Goal: Task Accomplishment & Management: Use online tool/utility

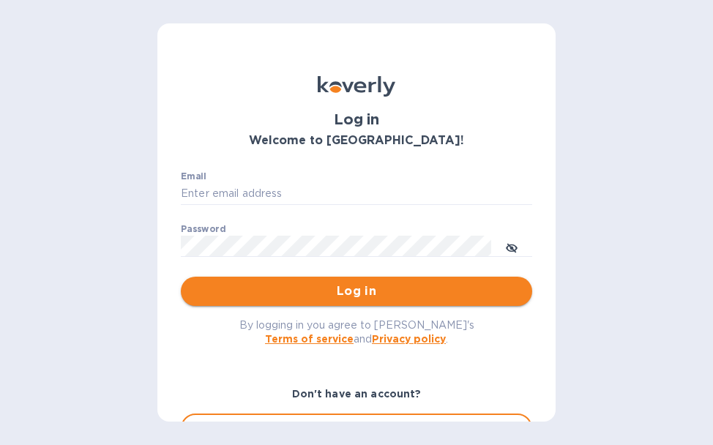
type input "woodysliquors@aol.com"
click at [307, 298] on span "Log in" at bounding box center [357, 292] width 328 height 18
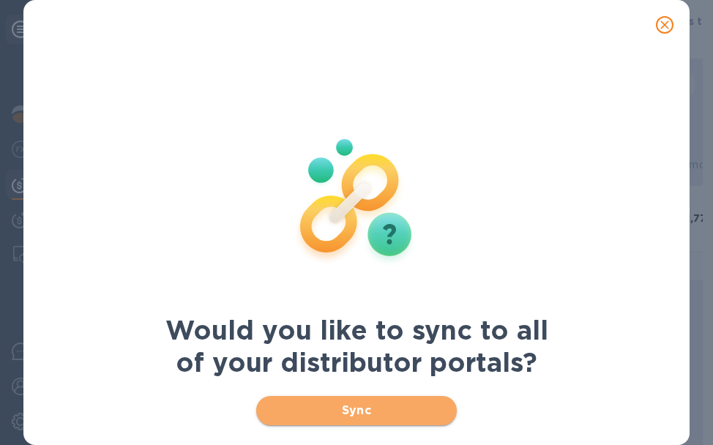
click at [432, 411] on span "Sync" at bounding box center [356, 411] width 177 height 18
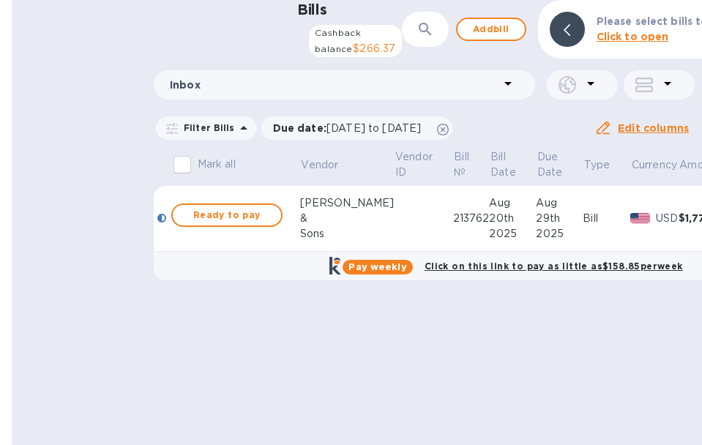
click at [268, 224] on span "Ready to pay" at bounding box center [227, 216] width 85 height 18
checkbox input "true"
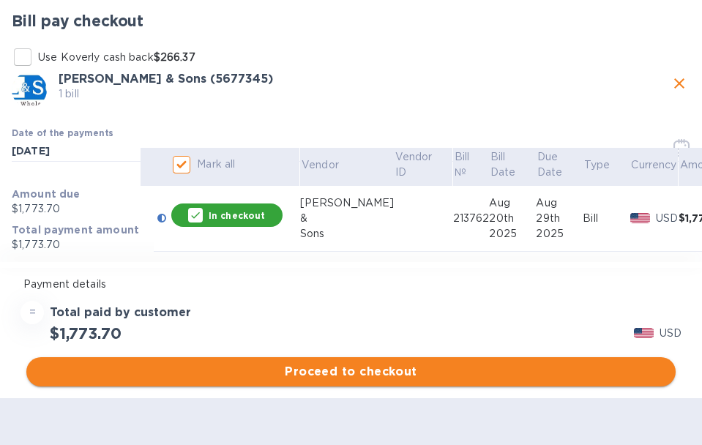
click at [565, 387] on button "Proceed to checkout" at bounding box center [351, 371] width 650 height 29
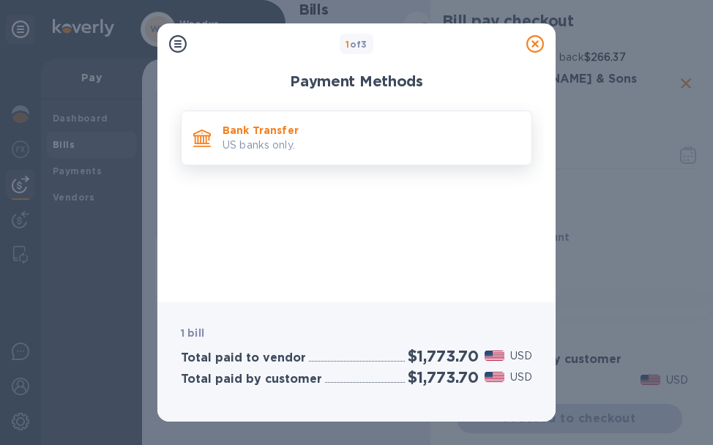
click at [329, 144] on p "US banks only." at bounding box center [371, 145] width 297 height 15
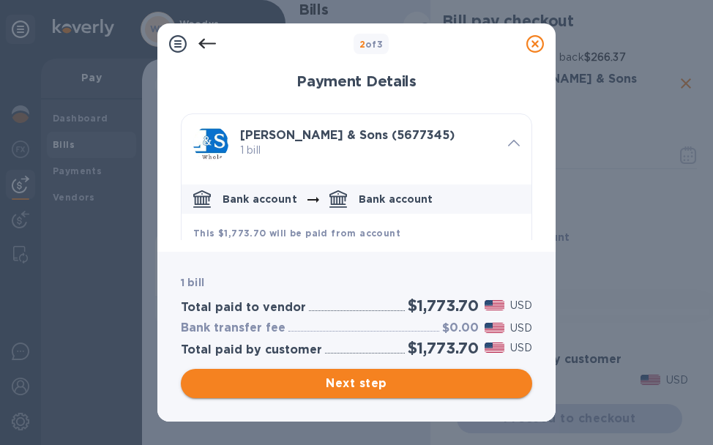
click at [366, 387] on span "Next step" at bounding box center [357, 384] width 328 height 18
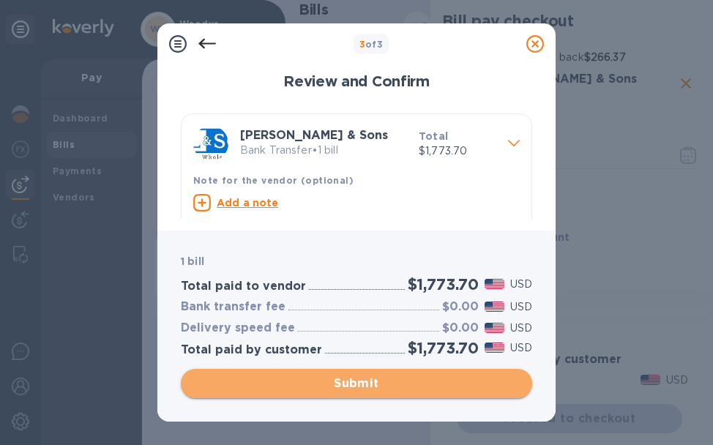
click at [330, 380] on span "Submit" at bounding box center [357, 384] width 328 height 18
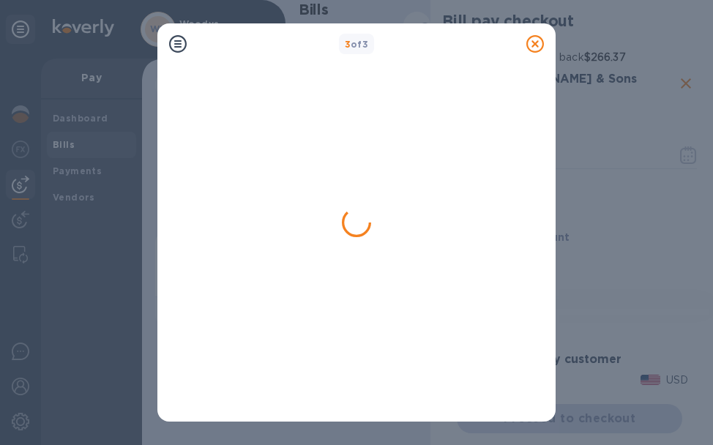
click at [532, 47] on icon at bounding box center [536, 44] width 18 height 18
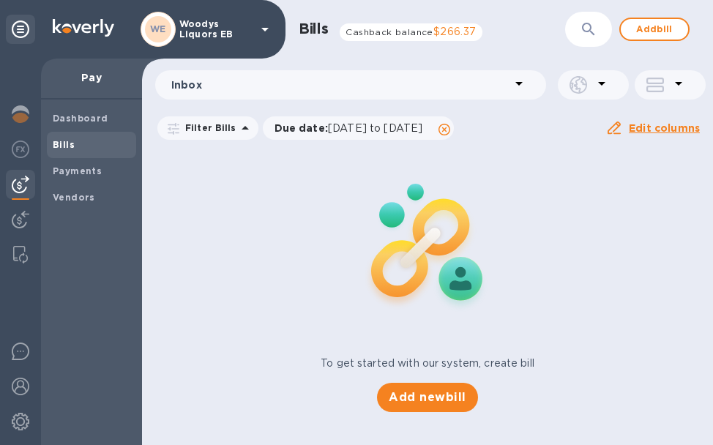
click at [239, 26] on p "Woodys Liquors EB" at bounding box center [215, 29] width 73 height 21
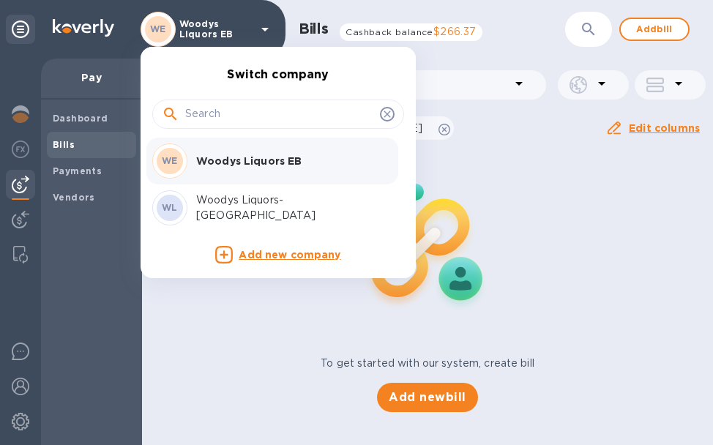
click at [265, 209] on p "Woodys Liquors-[GEOGRAPHIC_DATA]" at bounding box center [288, 208] width 185 height 31
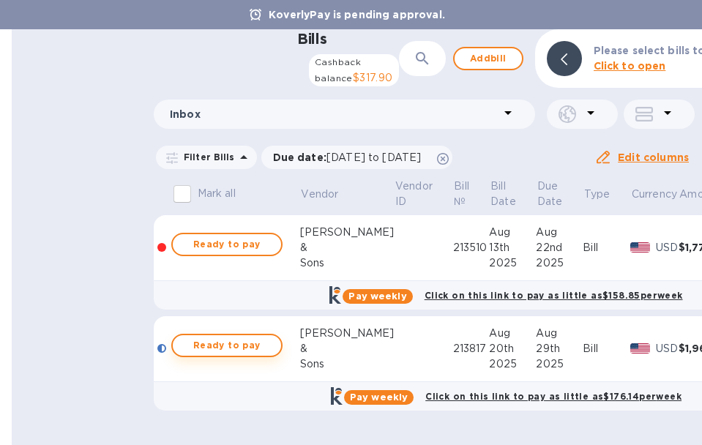
click at [259, 354] on span "Ready to pay" at bounding box center [227, 346] width 85 height 18
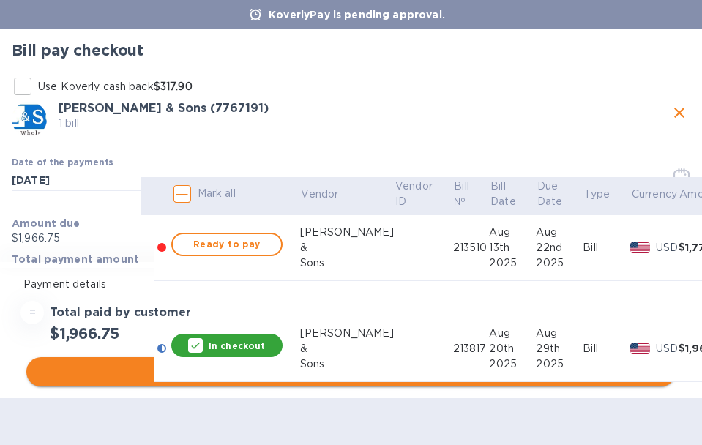
click at [521, 387] on button "Proceed to checkout" at bounding box center [351, 371] width 650 height 29
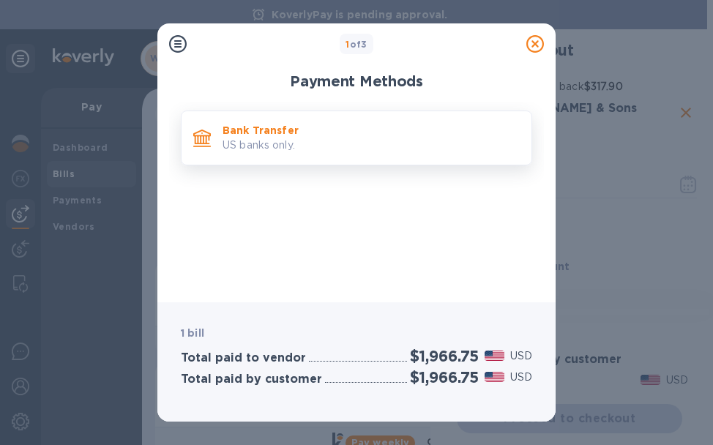
click at [272, 131] on p "Bank Transfer" at bounding box center [371, 130] width 297 height 15
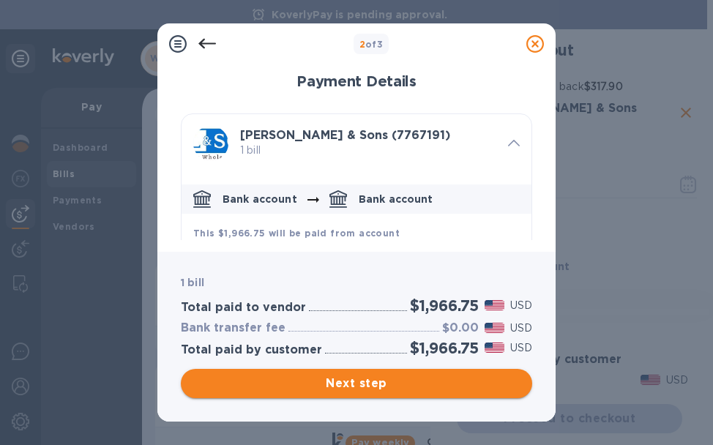
click at [511, 384] on span "Next step" at bounding box center [357, 384] width 328 height 18
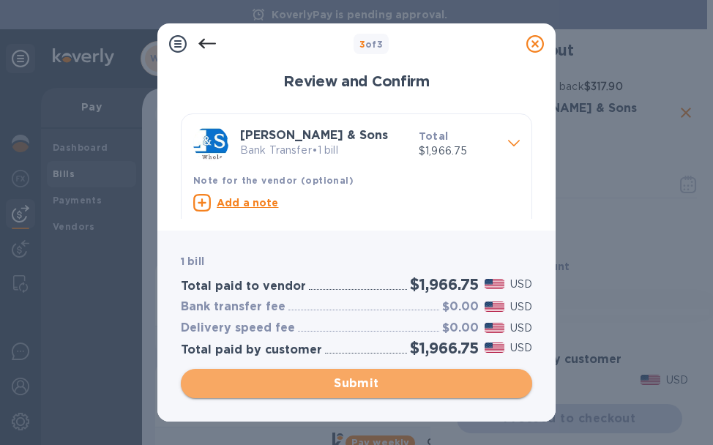
click at [497, 376] on span "Submit" at bounding box center [357, 384] width 328 height 18
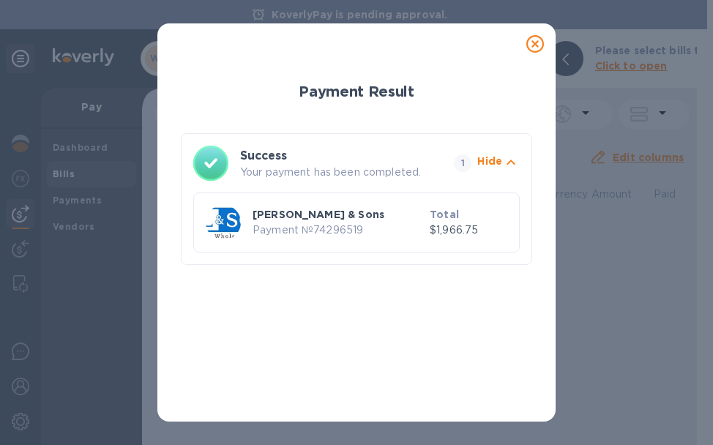
click at [538, 44] on icon at bounding box center [536, 44] width 18 height 18
